Goal: Task Accomplishment & Management: Complete application form

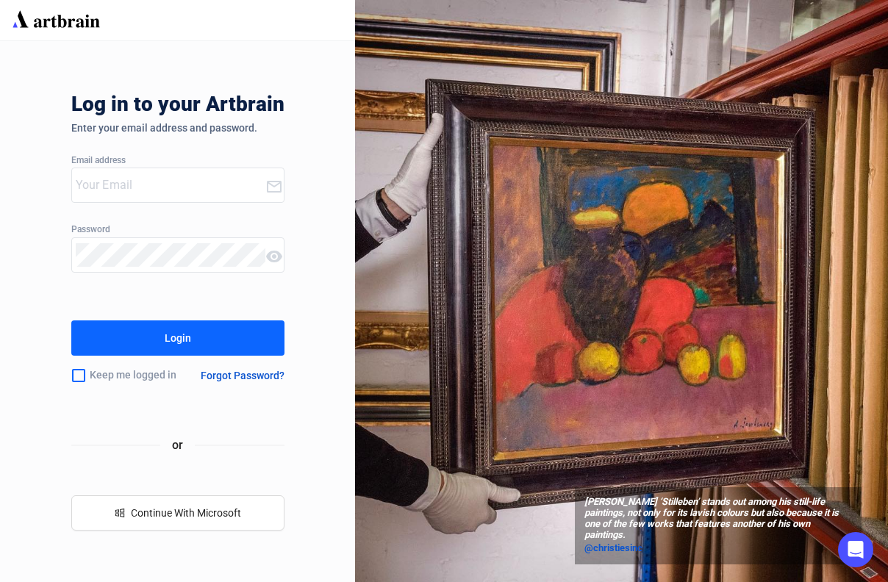
click at [140, 182] on input "email" at bounding box center [171, 185] width 190 height 24
type input "[EMAIL_ADDRESS][PERSON_NAME][DOMAIN_NAME]"
click at [158, 331] on button "Login" at bounding box center [177, 337] width 213 height 35
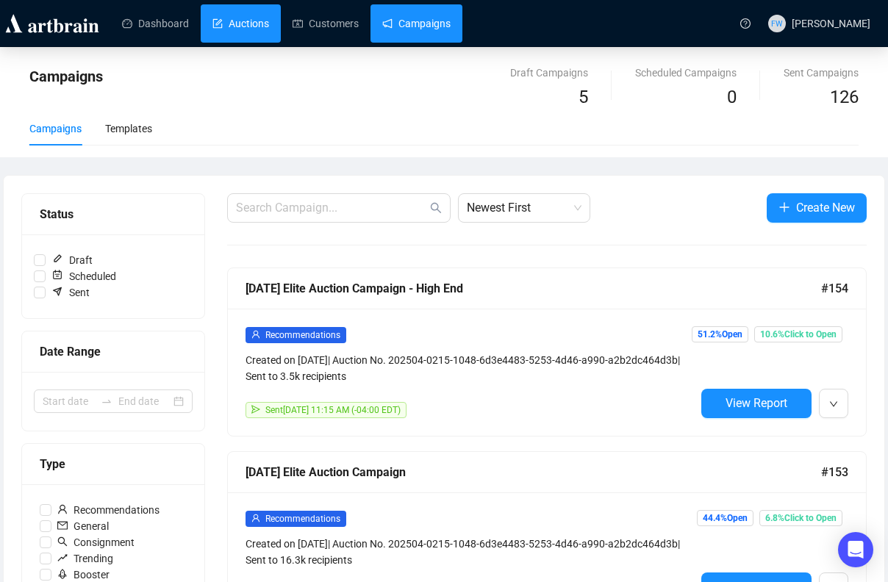
click at [237, 26] on link "Auctions" at bounding box center [240, 23] width 57 height 38
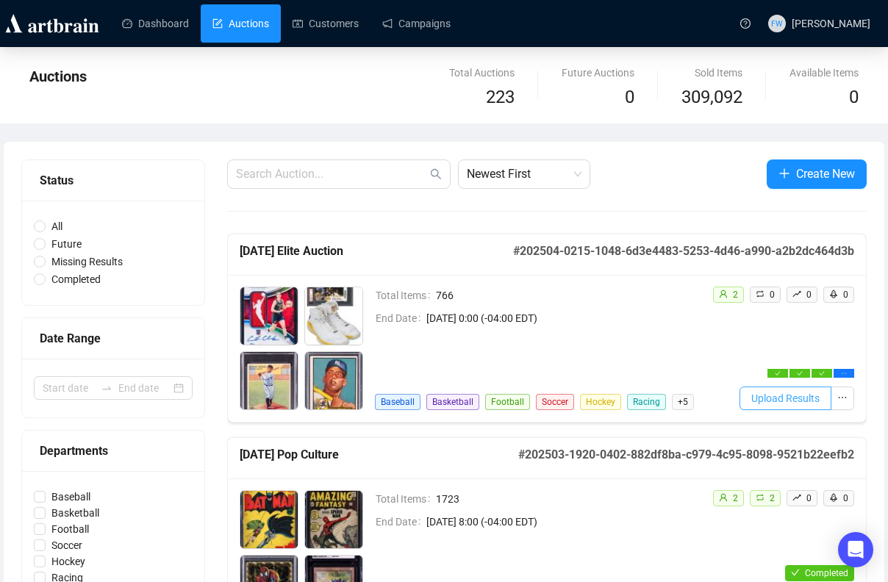
click at [774, 397] on span "Upload Results" at bounding box center [785, 398] width 68 height 16
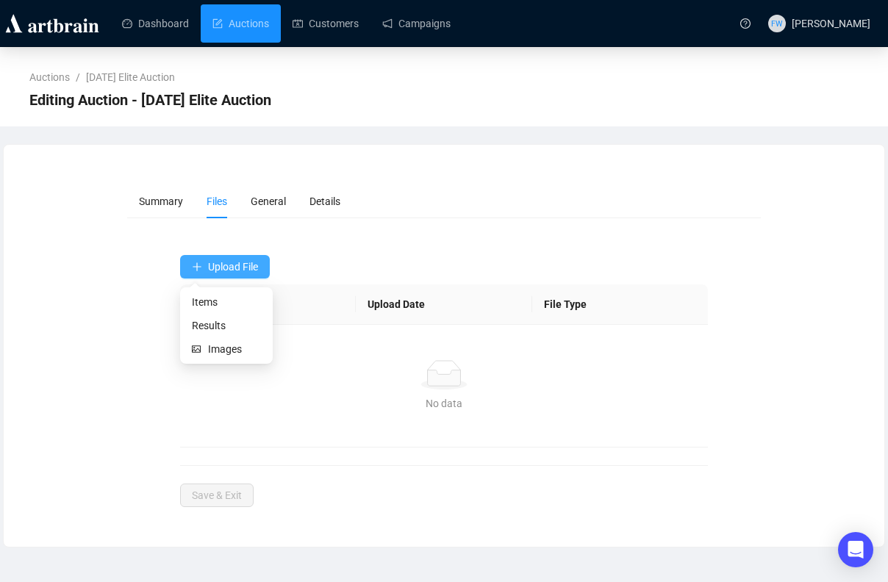
click at [219, 263] on span "Upload File" at bounding box center [233, 267] width 50 height 12
click at [233, 323] on span "Results" at bounding box center [226, 326] width 69 height 16
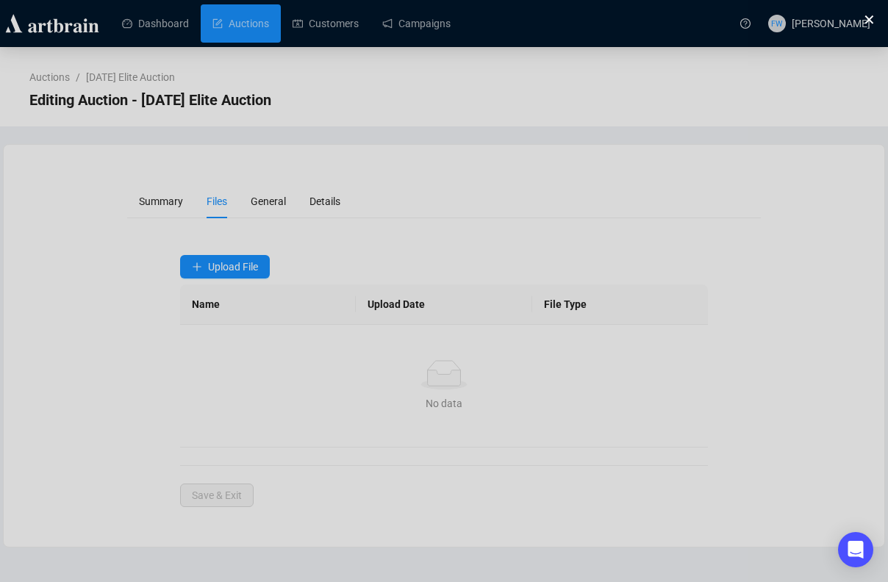
click at [866, 18] on button at bounding box center [865, 18] width 15 height 15
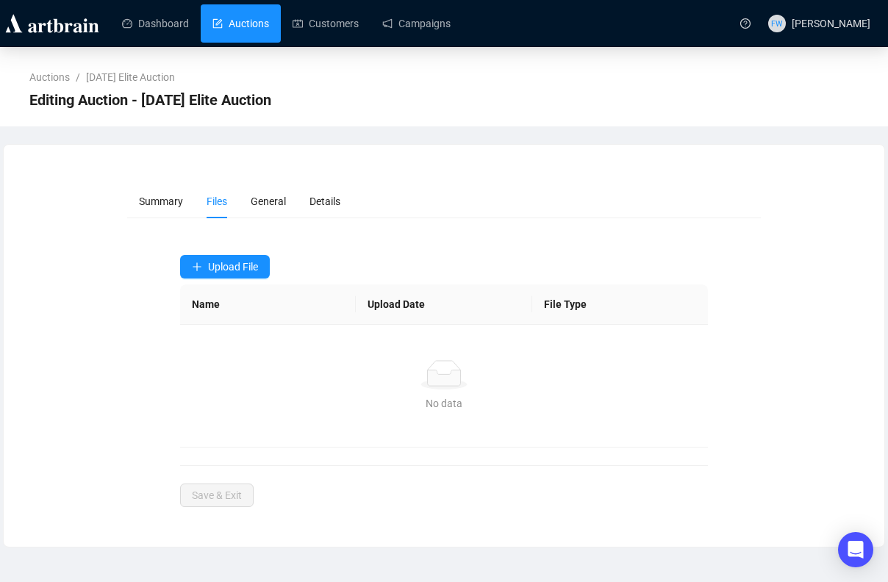
click at [248, 24] on link "Auctions" at bounding box center [240, 23] width 57 height 38
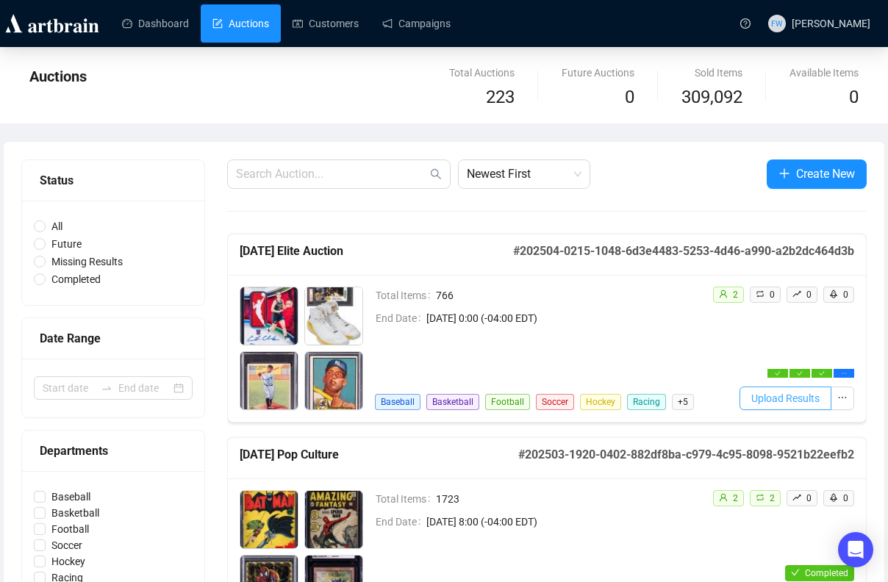
click at [769, 396] on span "Upload Results" at bounding box center [785, 398] width 68 height 16
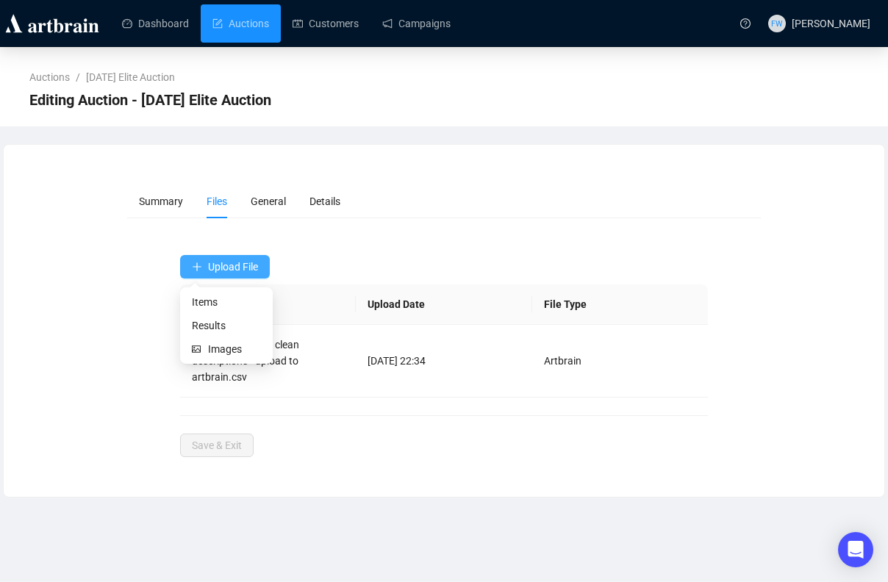
click at [221, 272] on span "Upload File" at bounding box center [233, 267] width 50 height 12
click at [225, 320] on span "Results" at bounding box center [226, 326] width 69 height 16
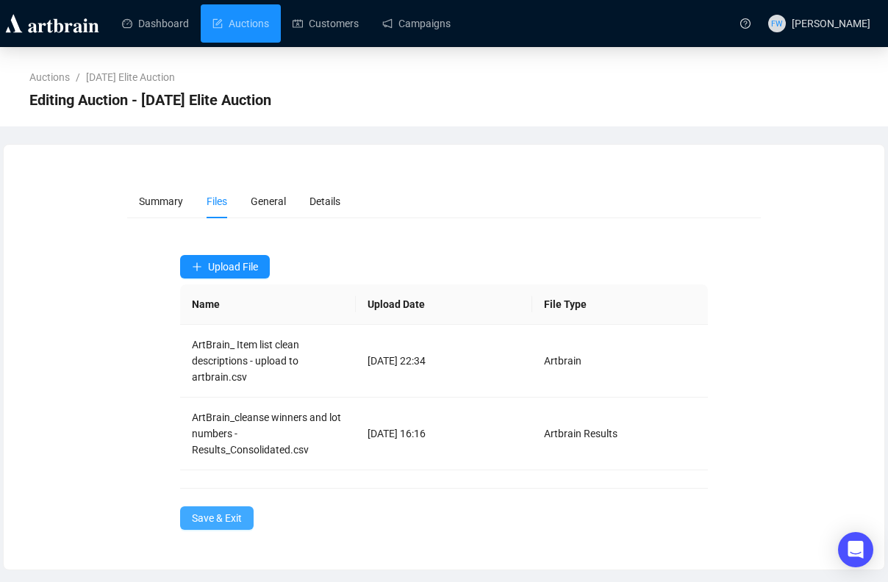
click at [212, 526] on span "Save & Exit" at bounding box center [217, 518] width 50 height 16
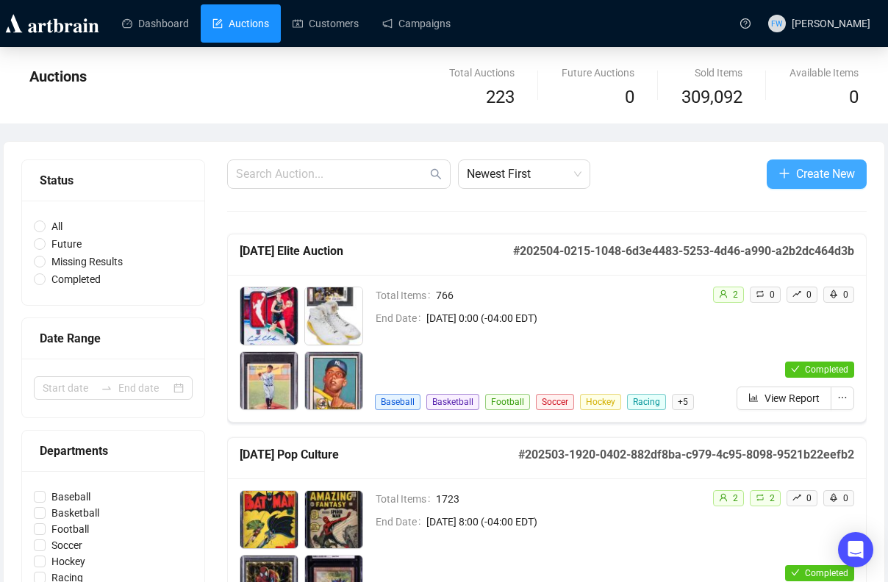
click at [784, 175] on icon "plus" at bounding box center [784, 174] width 1 height 10
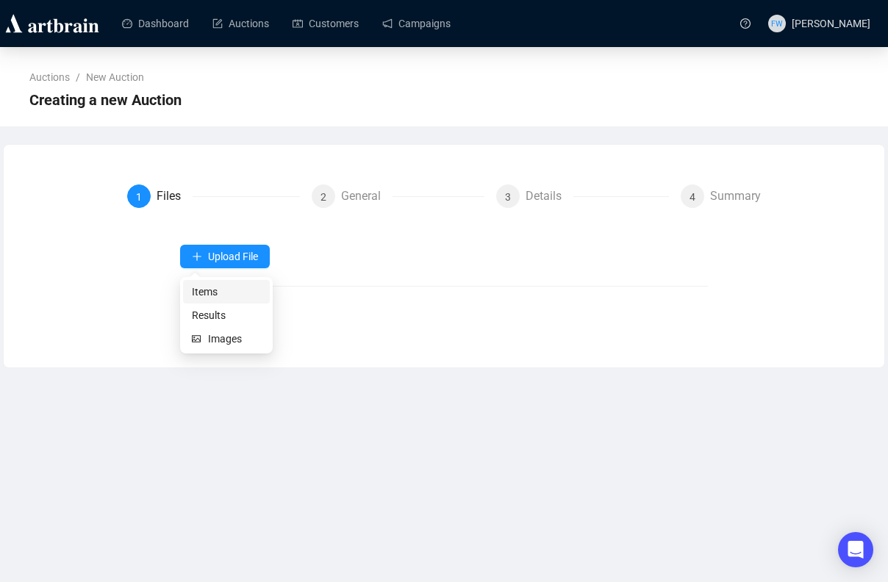
drag, startPoint x: 201, startPoint y: 259, endPoint x: 211, endPoint y: 297, distance: 38.9
click at [211, 297] on body "Dashboard Auctions Customers Campaigns [PERSON_NAME] [PERSON_NAME] Auctions / N…" at bounding box center [444, 291] width 888 height 582
click at [211, 297] on span "Items" at bounding box center [226, 292] width 69 height 16
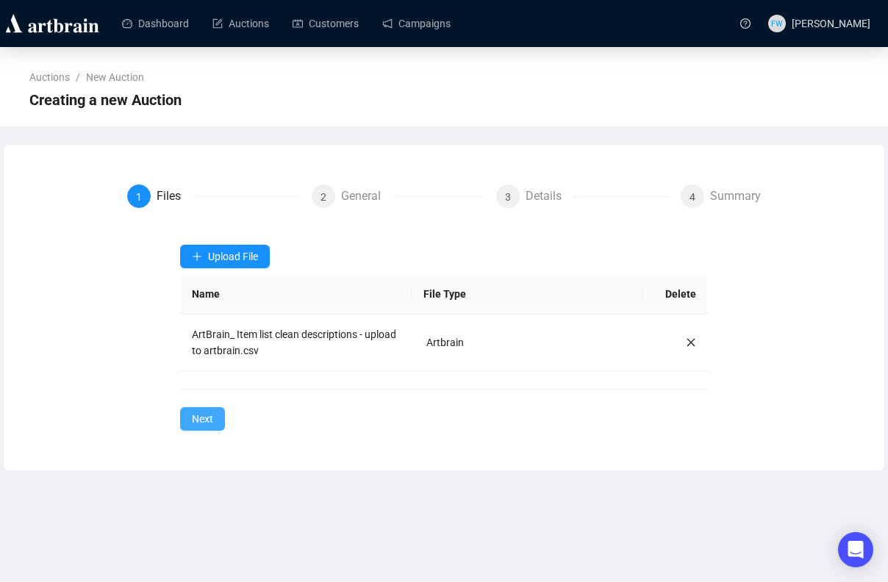
click at [202, 419] on span "Next" at bounding box center [202, 419] width 21 height 16
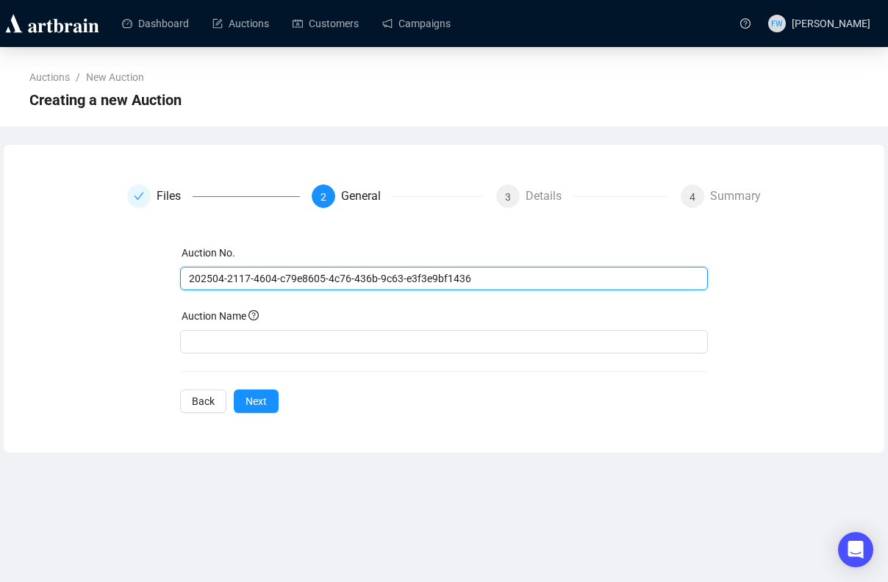
click at [278, 282] on input "202504-2117-4604-c79e8605-4c76-436b-9c63-e3f3e9bf1436" at bounding box center [443, 278] width 508 height 16
type input "[DATE] Elite Auction"
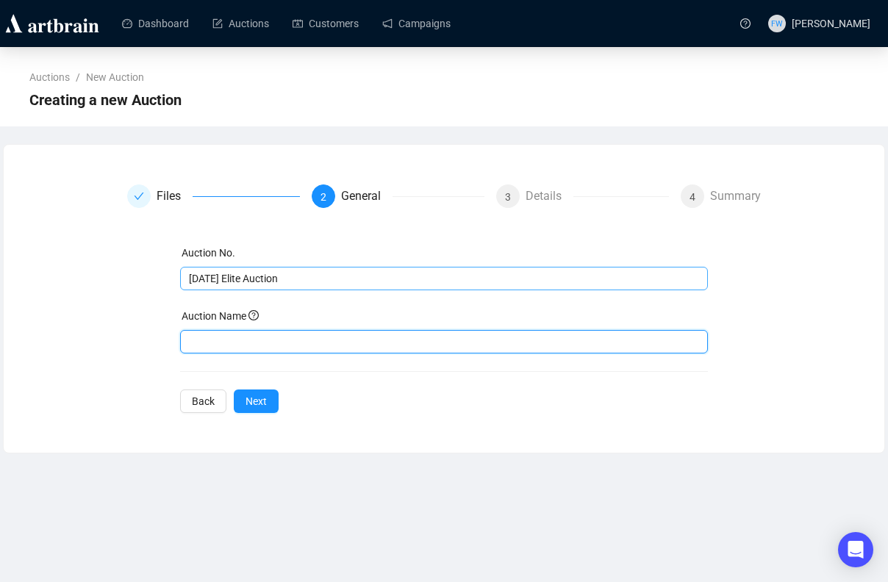
paste input "[URL][PERSON_NAME][DOMAIN_NAME]"
type input "[URL][PERSON_NAME][DOMAIN_NAME]"
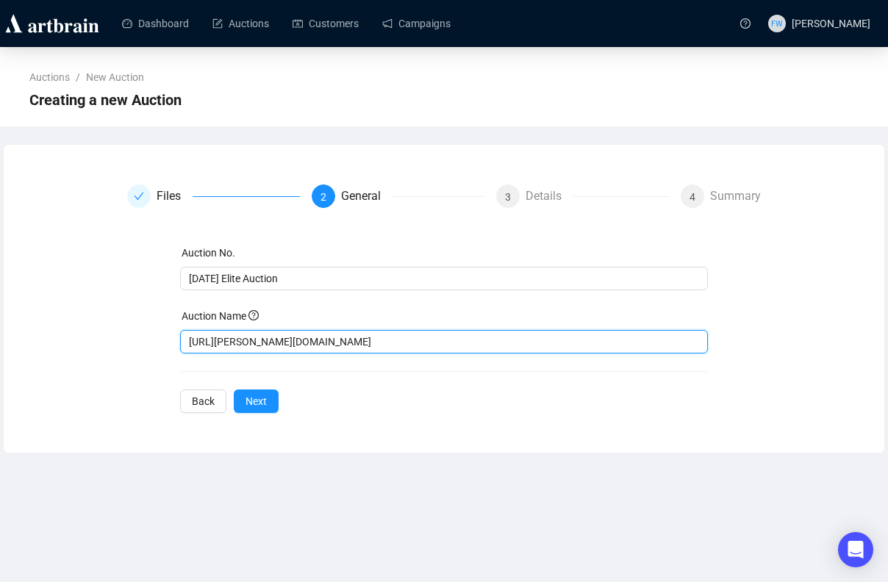
click at [287, 346] on input "[URL][PERSON_NAME][DOMAIN_NAME]" at bounding box center [444, 342] width 528 height 24
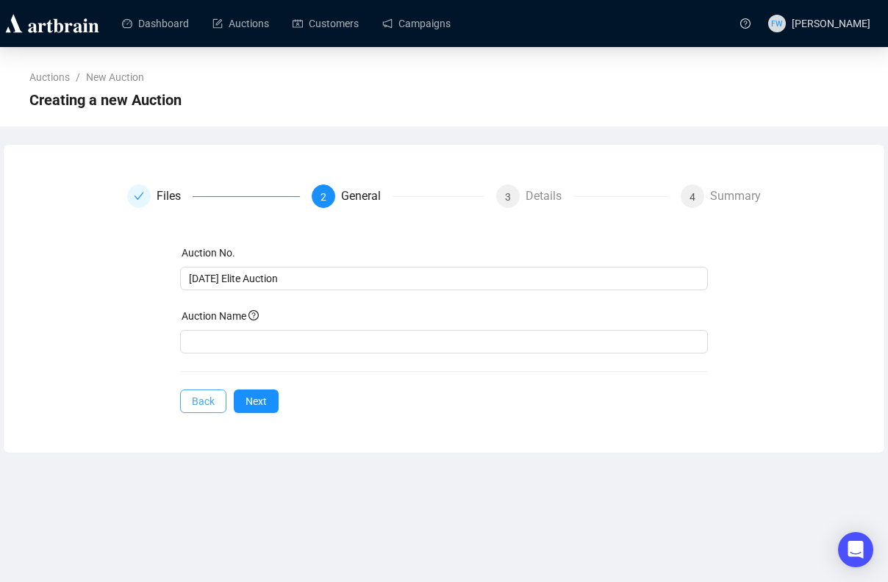
click at [196, 407] on span "Back" at bounding box center [203, 401] width 23 height 16
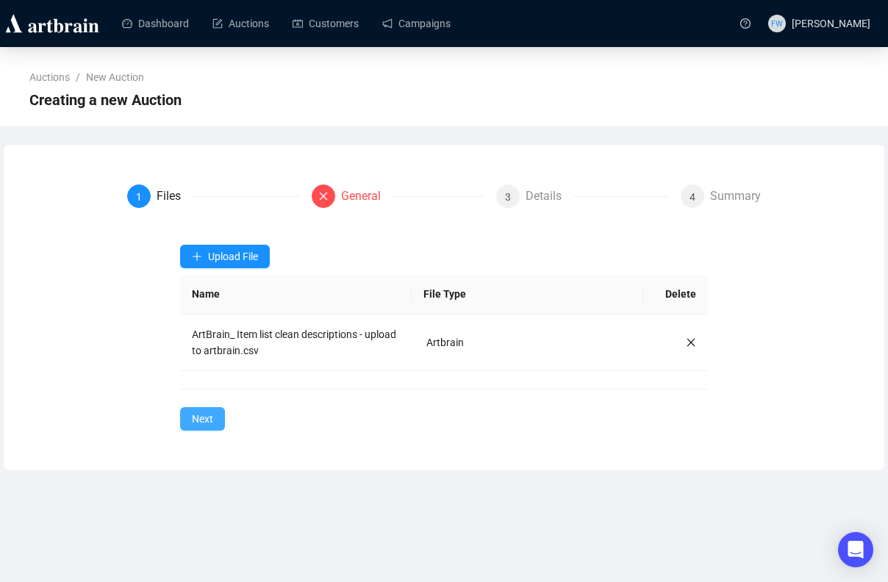
click at [212, 415] on span "Next" at bounding box center [202, 419] width 21 height 16
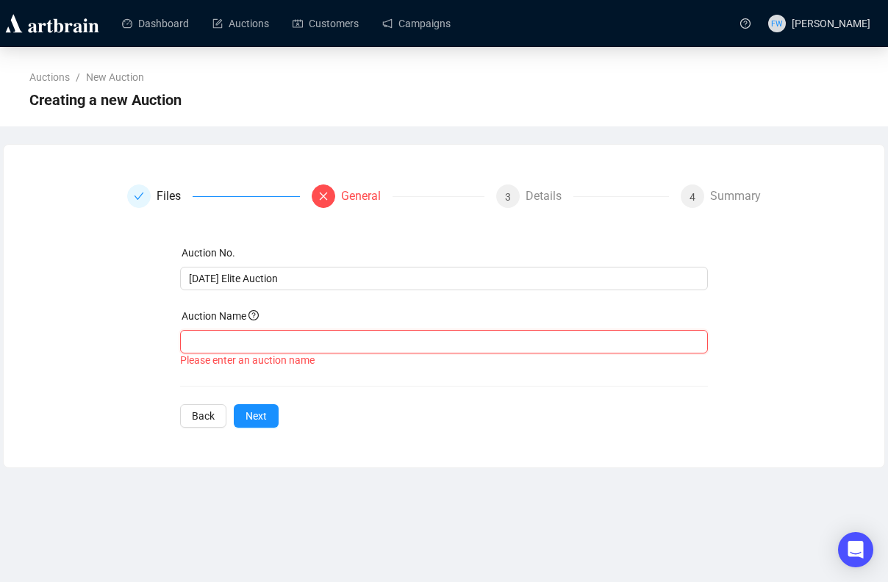
click at [259, 342] on input "text" at bounding box center [444, 342] width 528 height 24
click at [199, 417] on span "Back" at bounding box center [203, 416] width 23 height 16
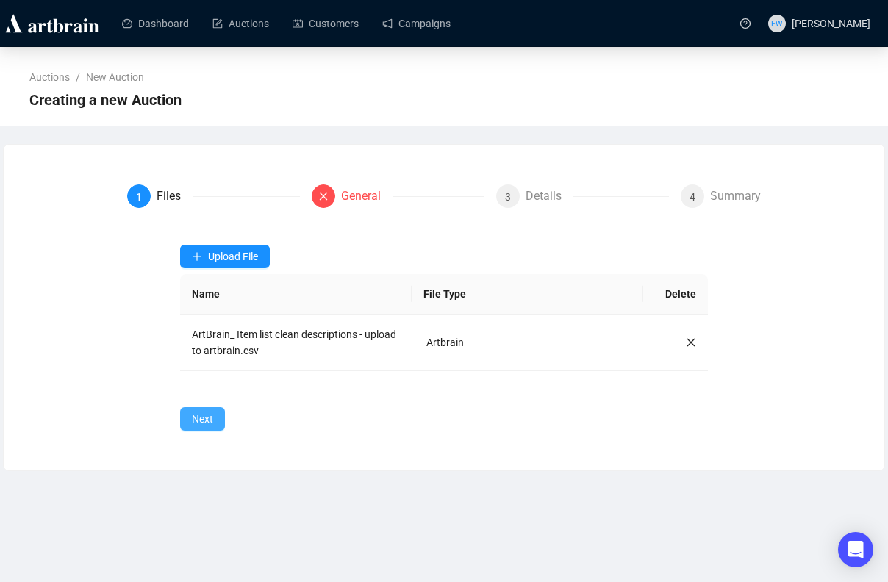
click at [210, 422] on span "Next" at bounding box center [202, 419] width 21 height 16
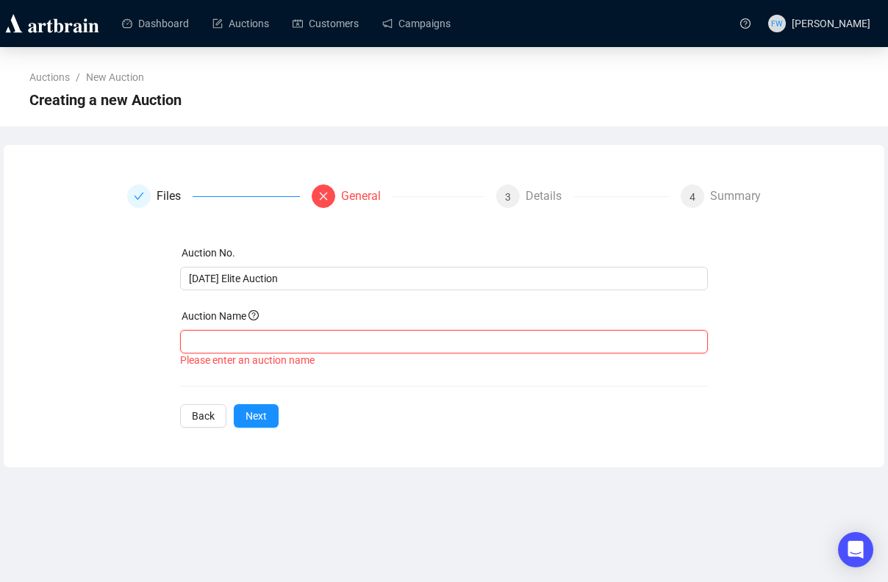
click at [271, 345] on input "text" at bounding box center [444, 342] width 528 height 24
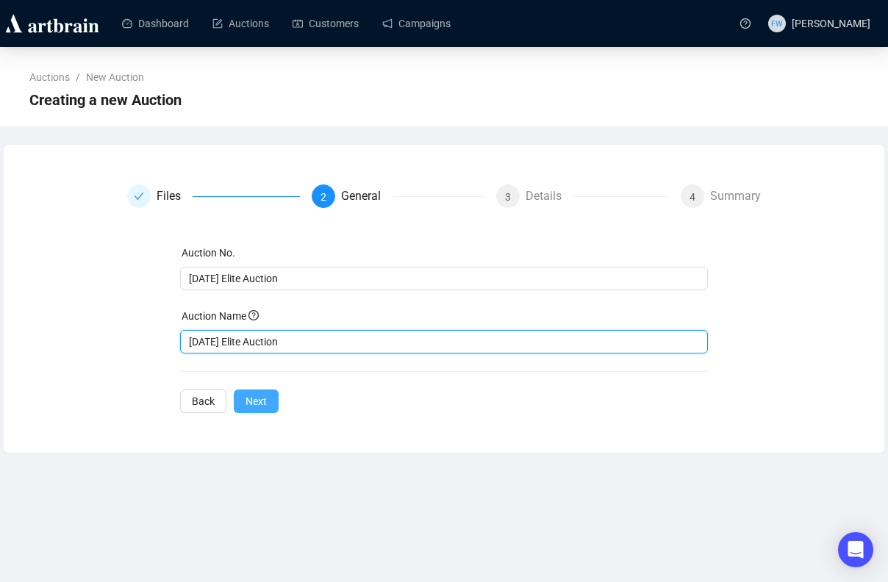
type input "[DATE] Elite Auction"
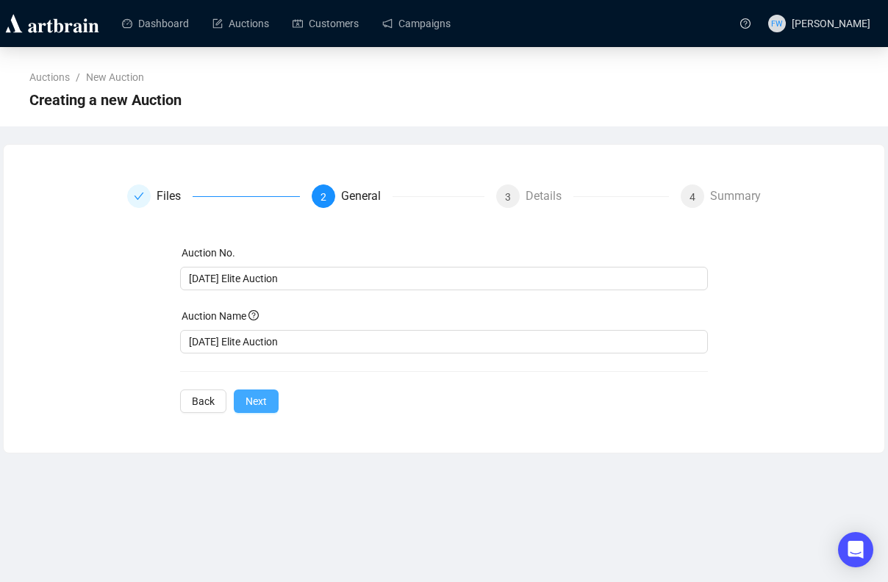
click at [249, 408] on span "Next" at bounding box center [255, 401] width 21 height 16
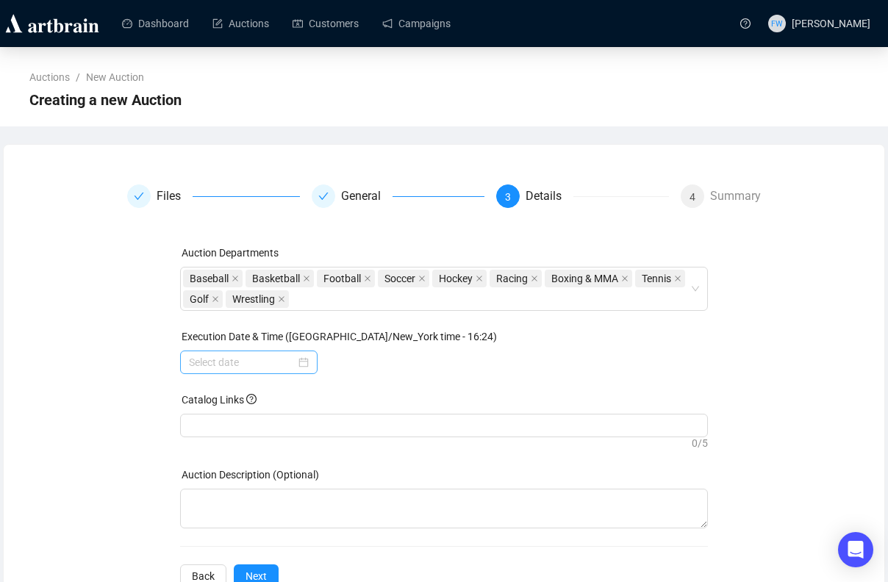
click at [304, 366] on div at bounding box center [249, 362] width 120 height 16
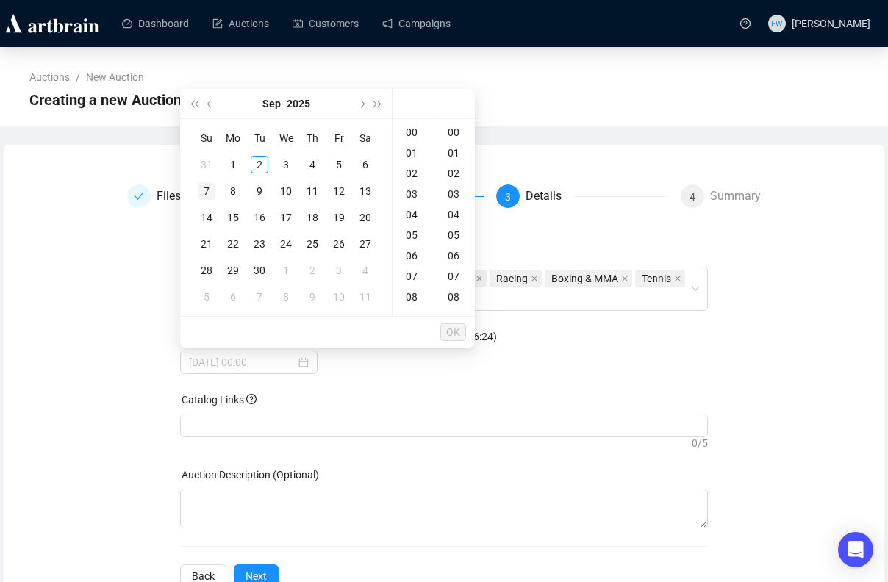
click at [209, 186] on div "7" at bounding box center [207, 191] width 18 height 18
type input "[DATE] 00:00"
click at [456, 330] on span "OK" at bounding box center [453, 332] width 14 height 28
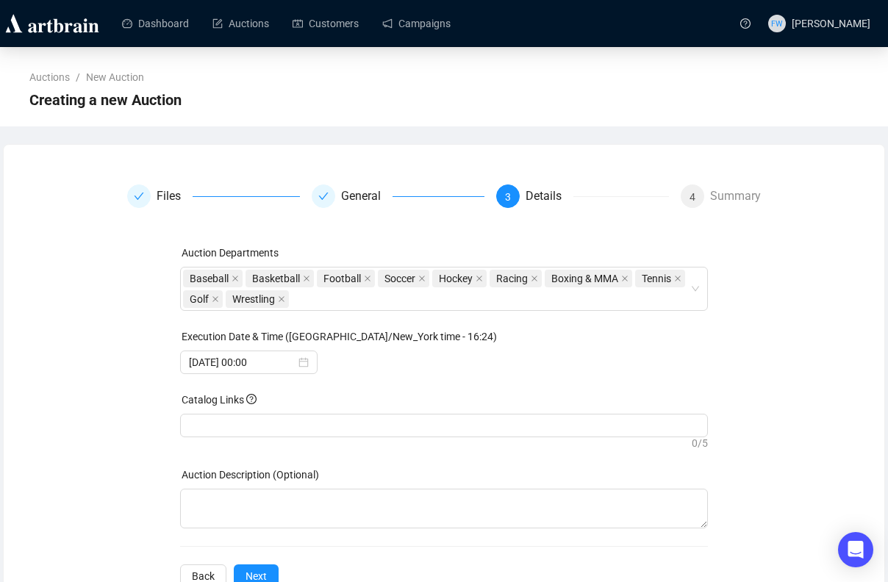
scroll to position [46, 0]
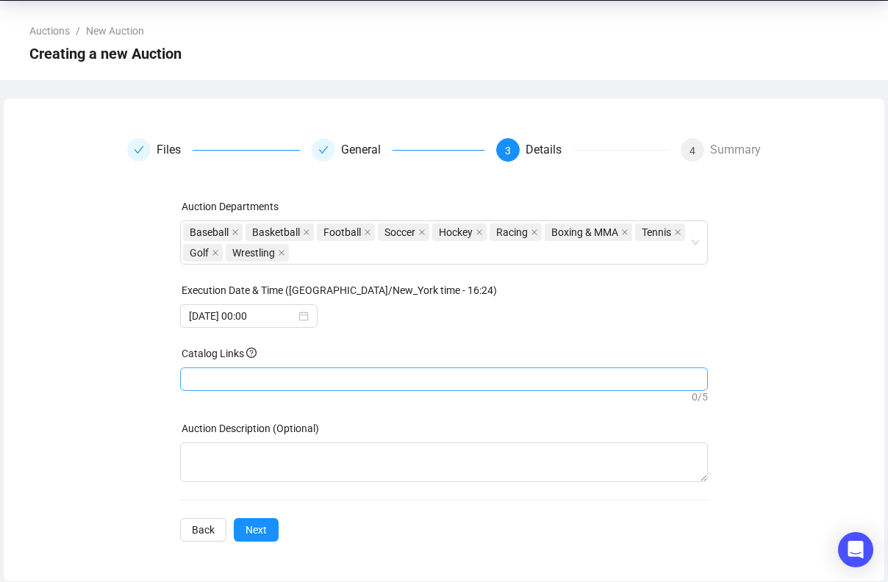
click at [360, 384] on div at bounding box center [444, 379] width 523 height 21
paste input "[URL][PERSON_NAME][DOMAIN_NAME]"
type input "[URL][PERSON_NAME][DOMAIN_NAME]"
click at [259, 525] on span "Next" at bounding box center [255, 530] width 21 height 16
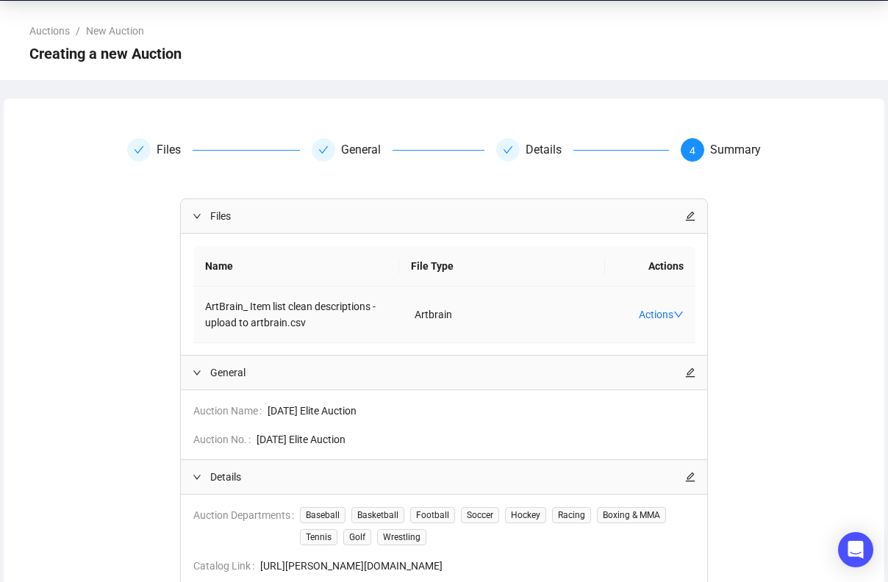
scroll to position [215, 0]
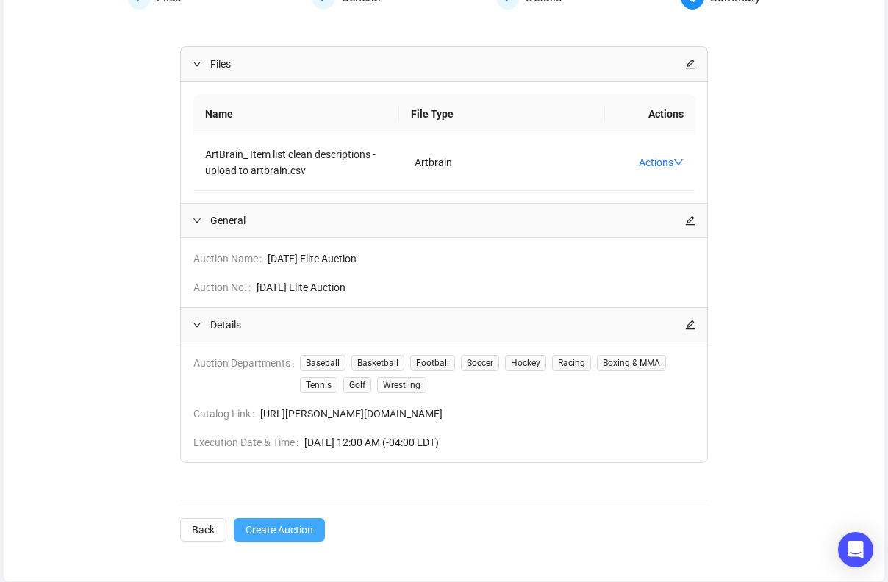
click at [289, 531] on span "Create Auction" at bounding box center [279, 530] width 68 height 16
